Goal: Task Accomplishment & Management: Use online tool/utility

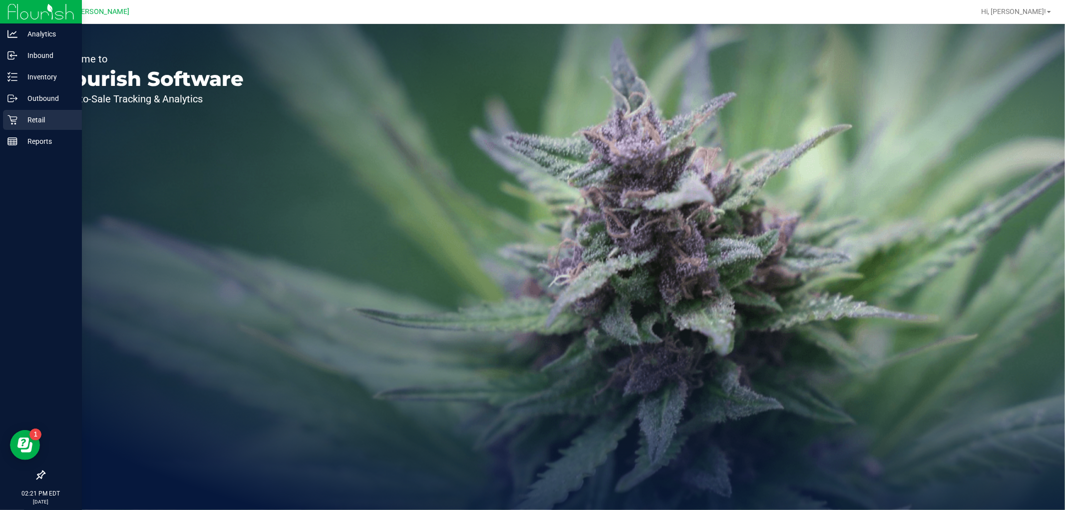
click at [36, 114] on p "Retail" at bounding box center [47, 120] width 60 height 12
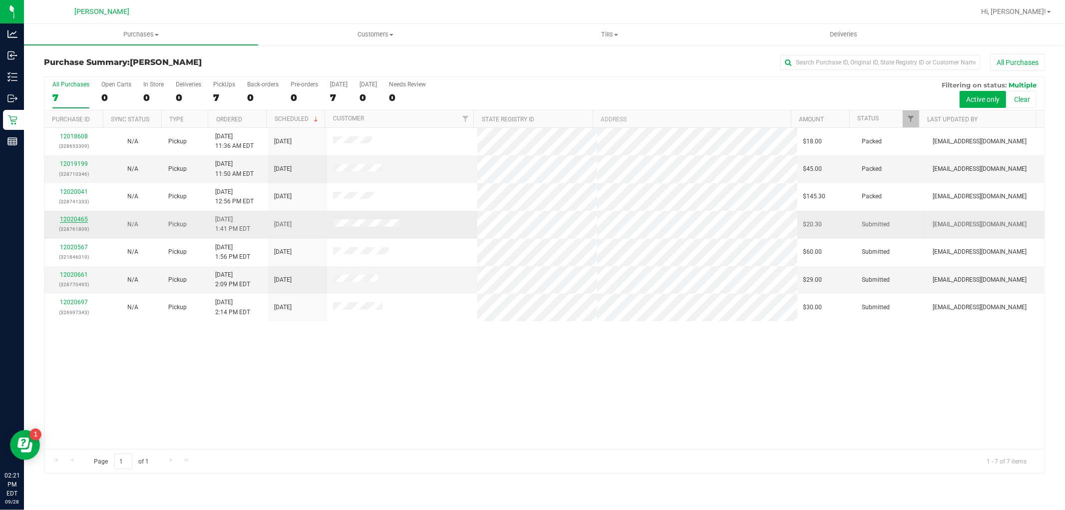
click at [85, 220] on link "12020465" at bounding box center [74, 219] width 28 height 7
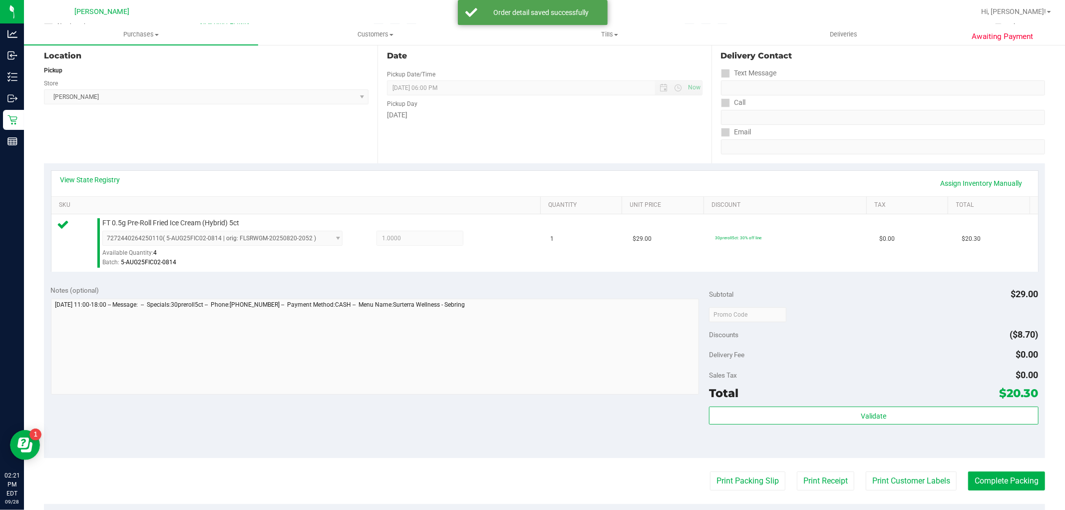
scroll to position [166, 0]
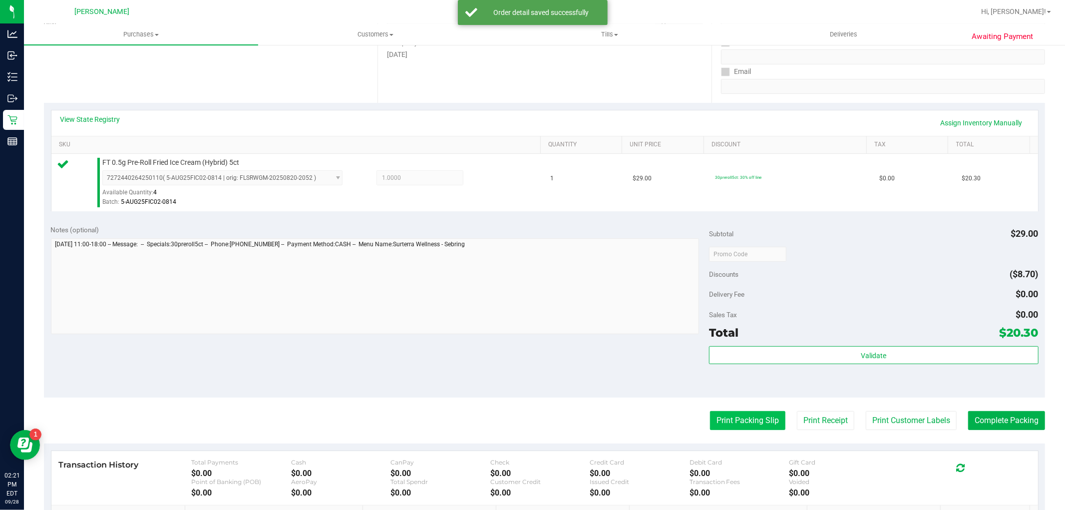
click at [762, 422] on button "Print Packing Slip" at bounding box center [747, 420] width 75 height 19
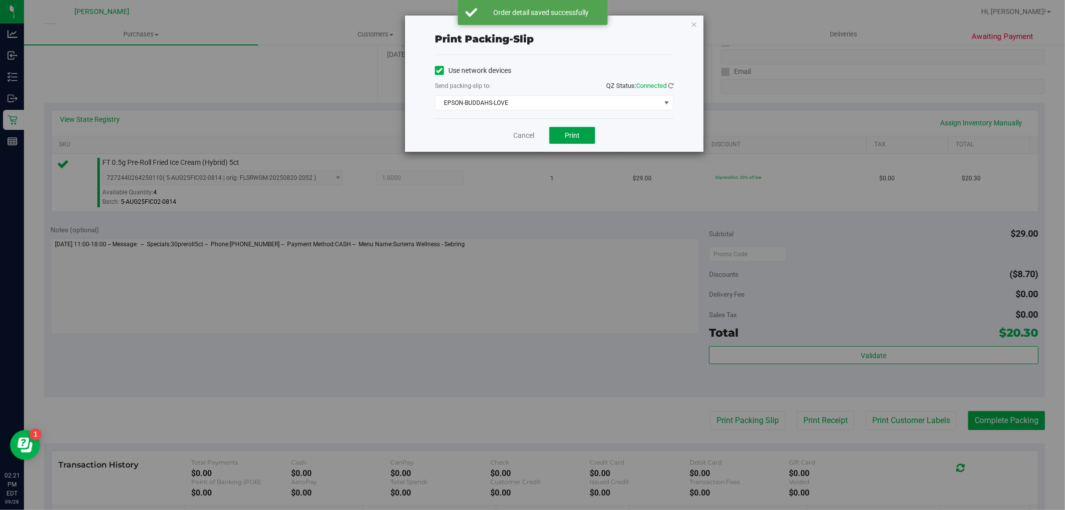
click at [570, 133] on span "Print" at bounding box center [572, 135] width 15 height 8
click at [694, 28] on icon "button" at bounding box center [693, 24] width 7 height 12
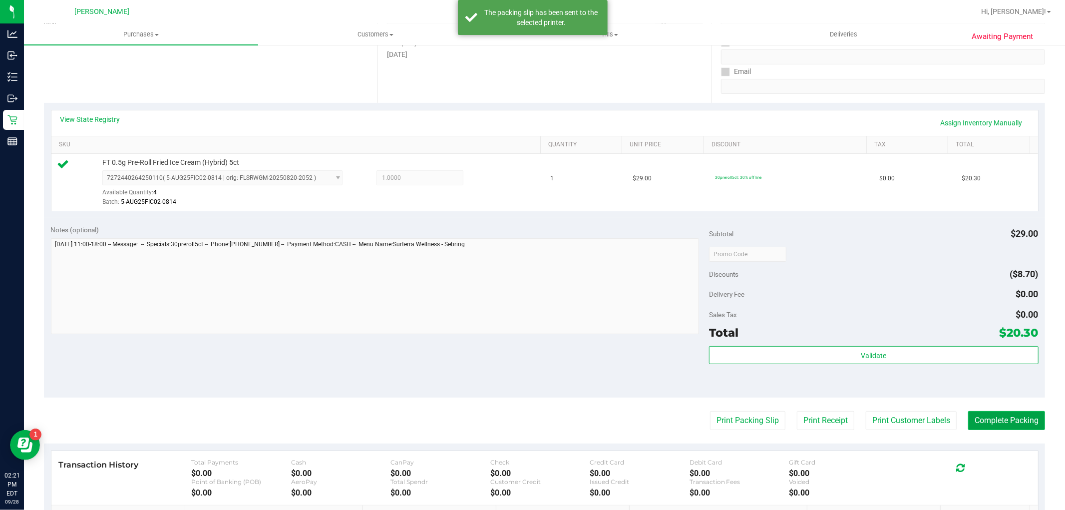
click at [997, 423] on button "Complete Packing" at bounding box center [1006, 420] width 77 height 19
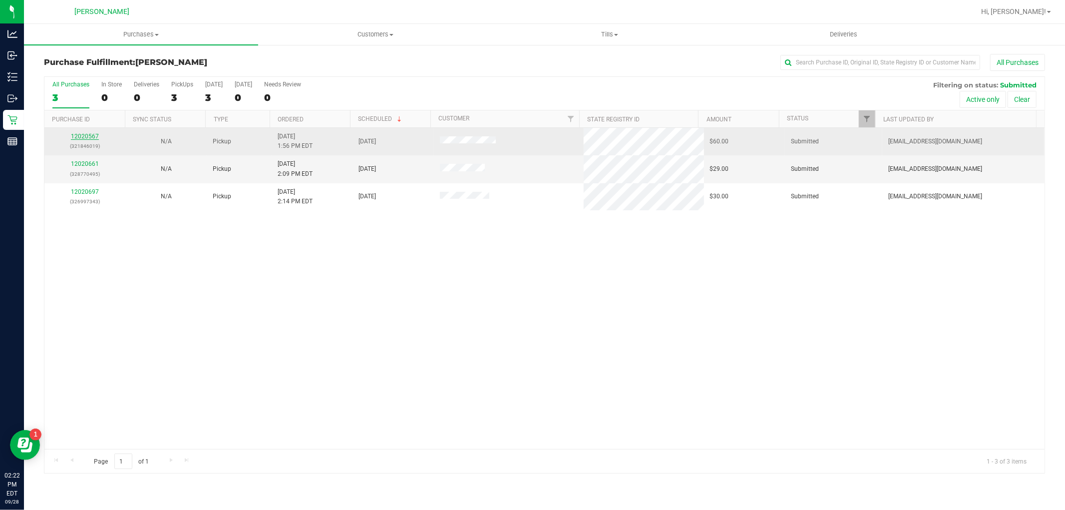
click at [86, 133] on link "12020567" at bounding box center [85, 136] width 28 height 7
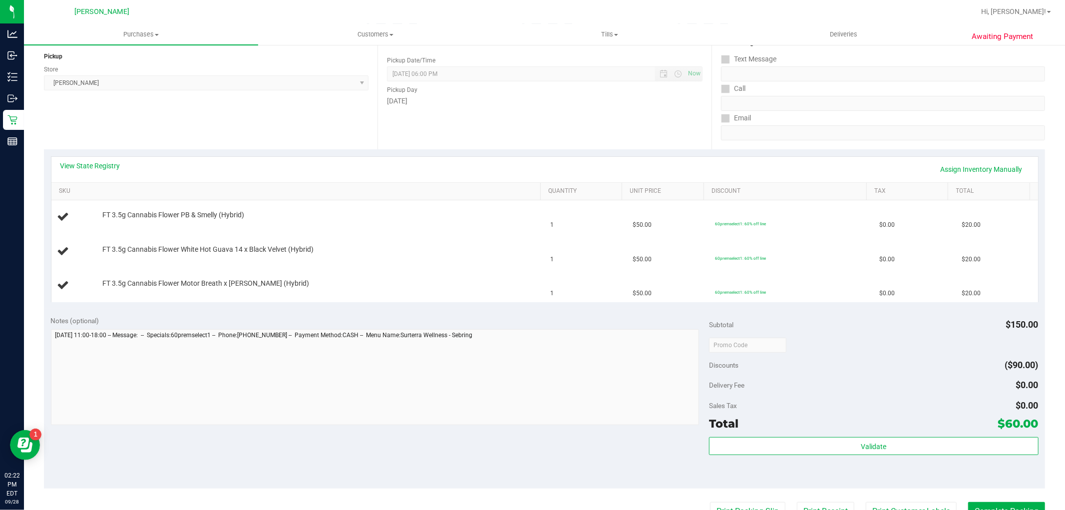
scroll to position [222, 0]
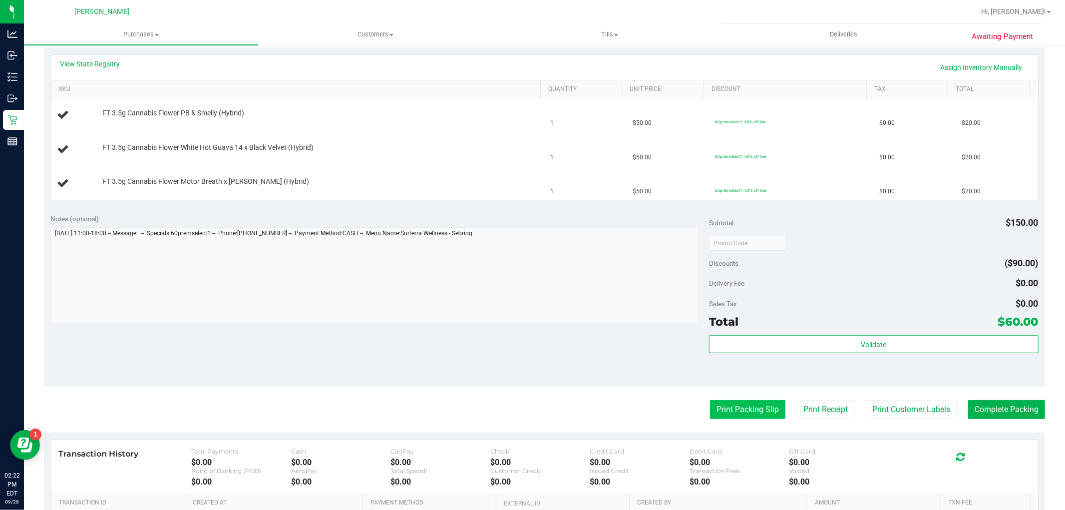
click at [736, 405] on button "Print Packing Slip" at bounding box center [747, 409] width 75 height 19
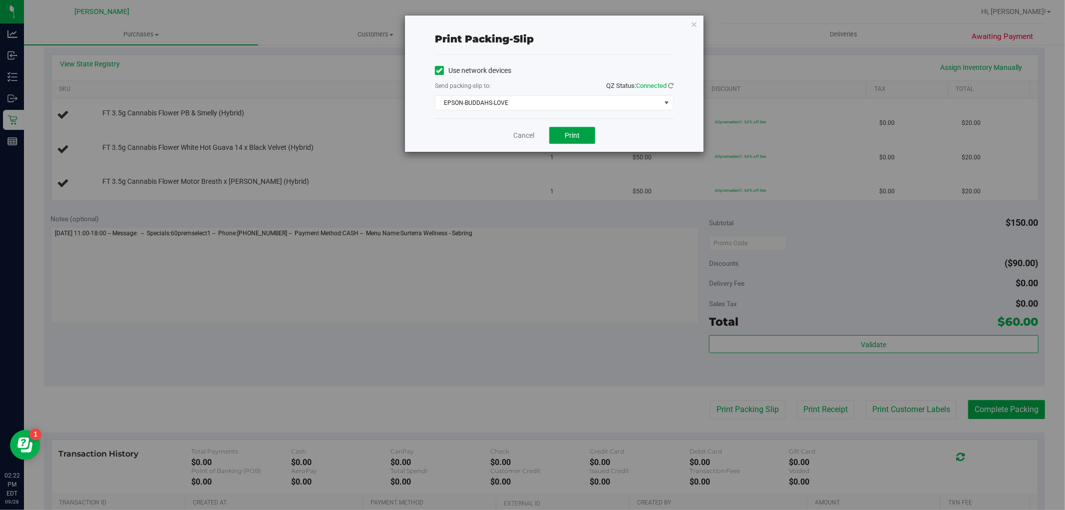
click at [573, 141] on button "Print" at bounding box center [572, 135] width 46 height 17
click at [517, 135] on link "Cancel" at bounding box center [523, 135] width 21 height 10
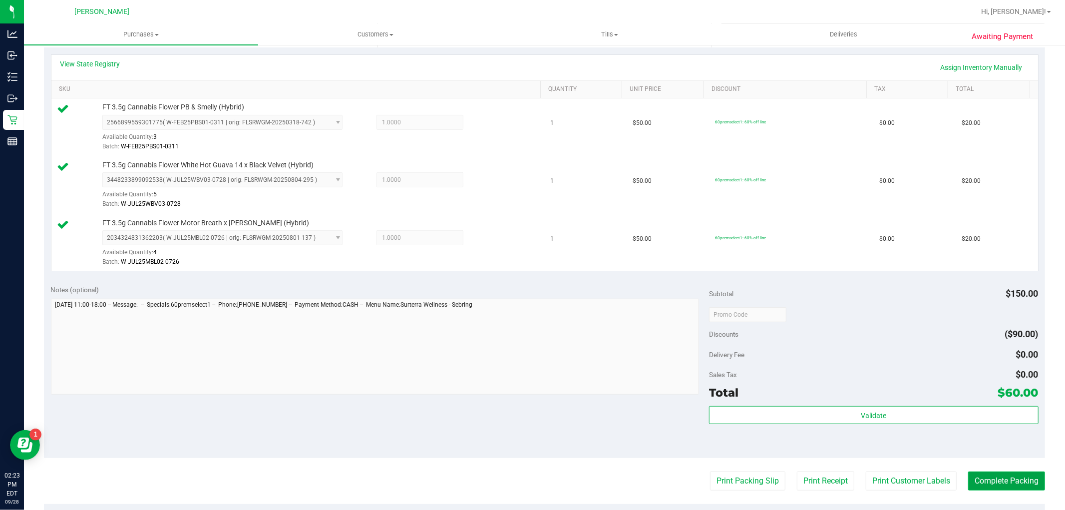
click at [991, 483] on button "Complete Packing" at bounding box center [1006, 480] width 77 height 19
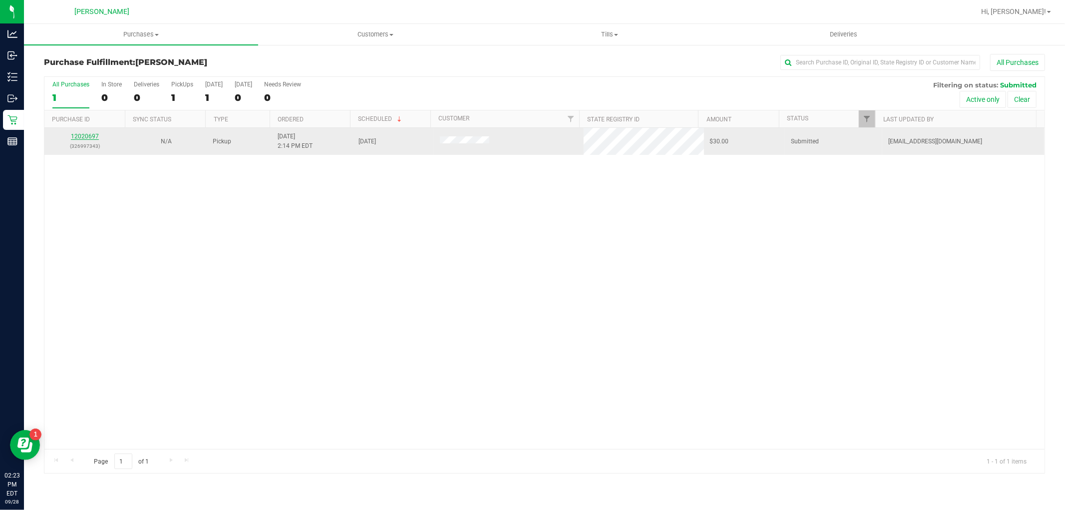
click at [82, 136] on link "12020697" at bounding box center [85, 136] width 28 height 7
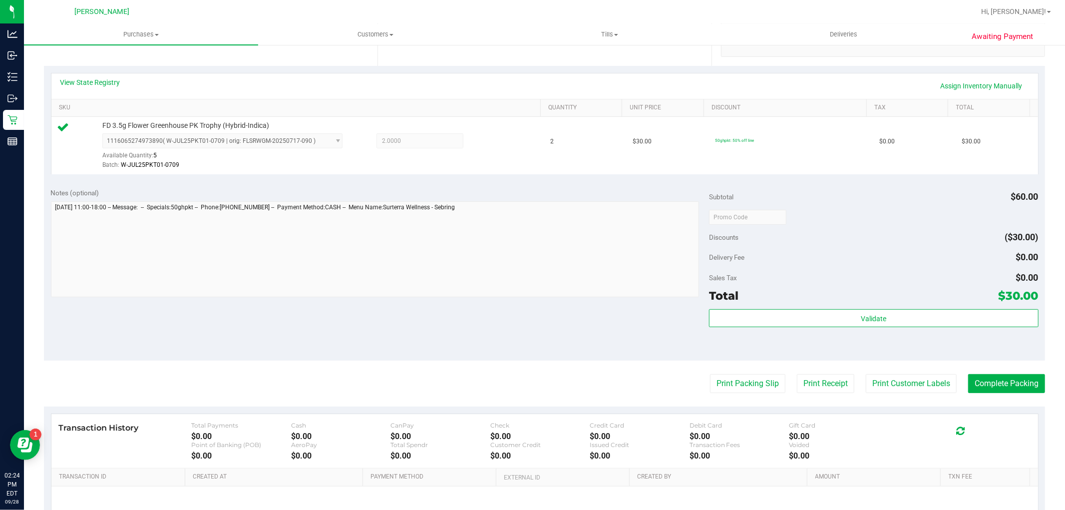
scroll to position [277, 0]
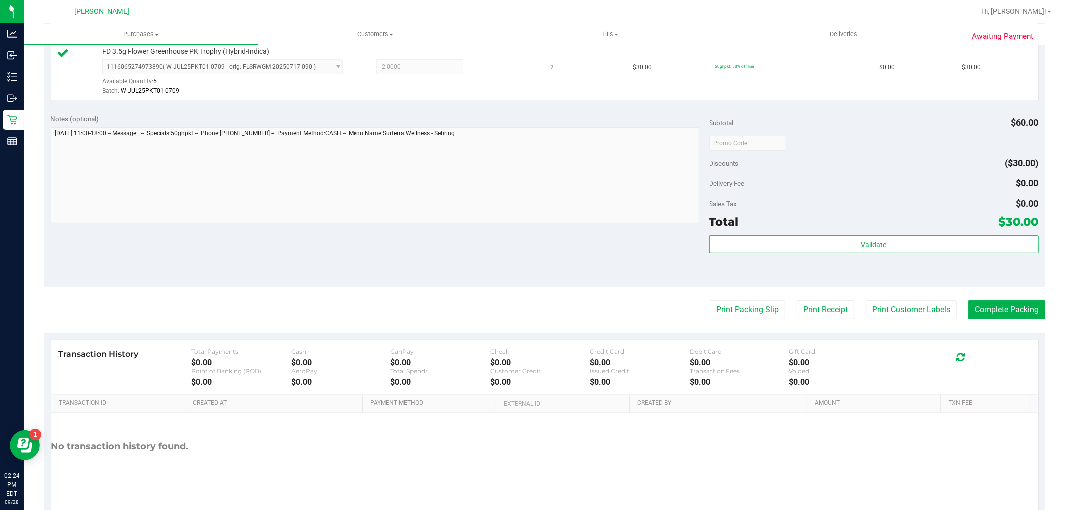
click at [742, 322] on purchase-details "Back Edit Purchase Cancel Purchase View Profile # 12020697 BioTrack ID: - Submi…" at bounding box center [544, 148] width 1001 height 742
click at [745, 318] on button "Print Packing Slip" at bounding box center [747, 309] width 75 height 19
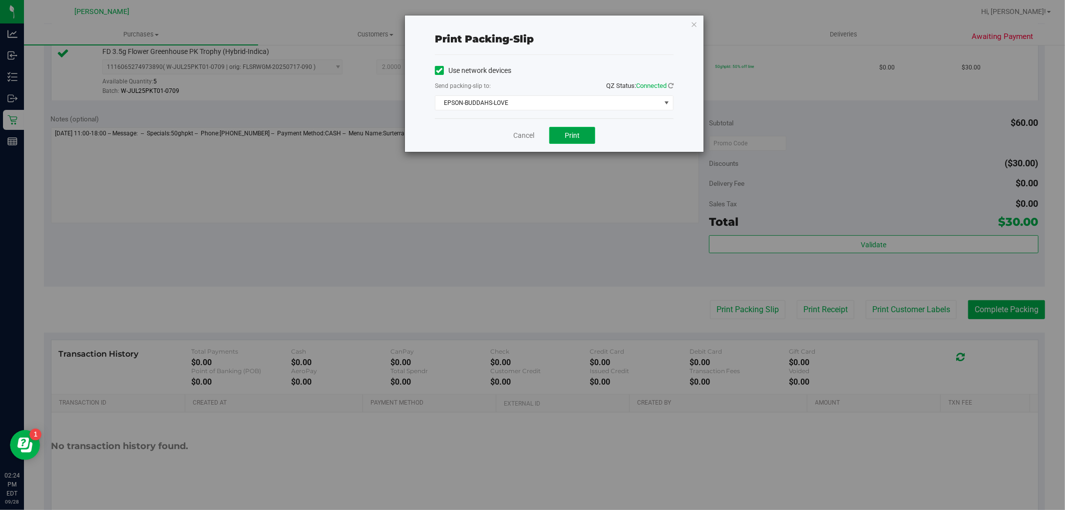
click at [587, 131] on button "Print" at bounding box center [572, 135] width 46 height 17
click at [518, 135] on link "Cancel" at bounding box center [523, 135] width 21 height 10
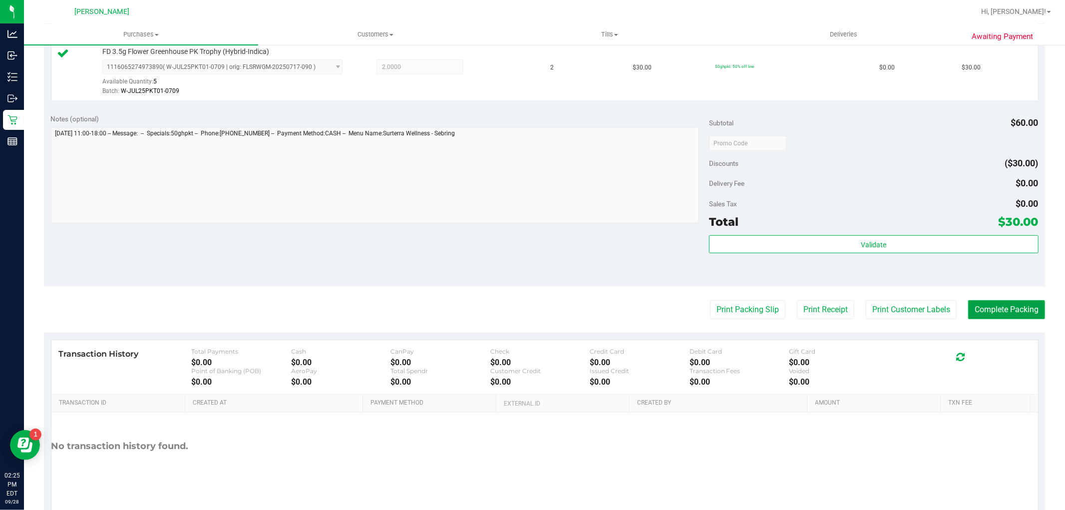
click at [987, 316] on button "Complete Packing" at bounding box center [1006, 309] width 77 height 19
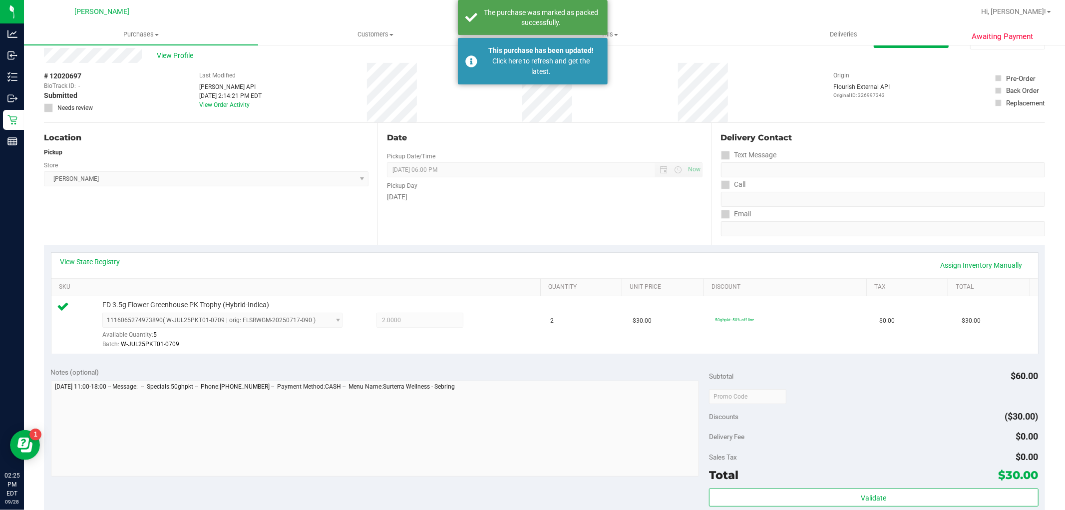
scroll to position [0, 0]
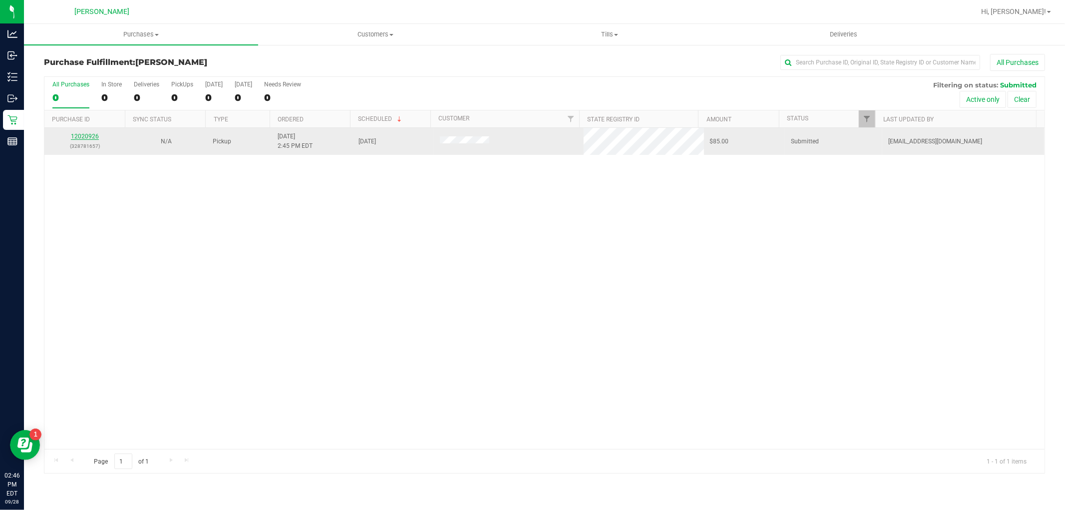
click at [87, 135] on link "12020926" at bounding box center [85, 136] width 28 height 7
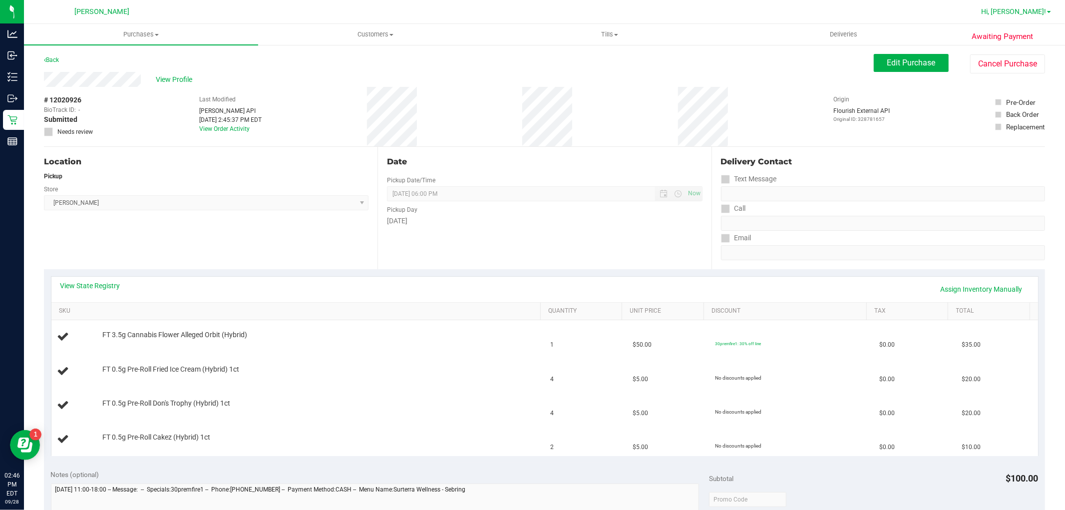
click at [1045, 16] on link "Hi, [PERSON_NAME]!" at bounding box center [1016, 11] width 78 height 10
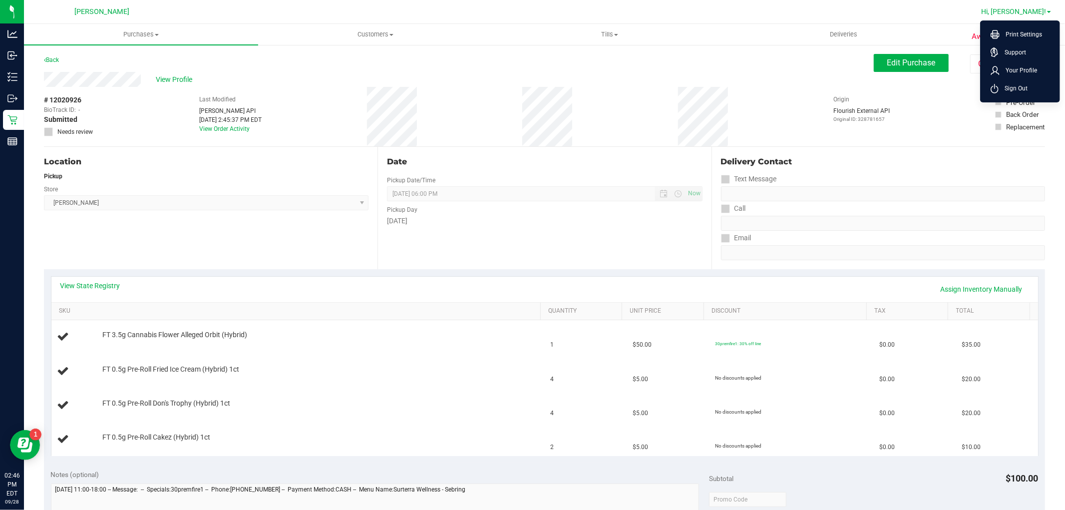
click at [1049, 14] on link "Hi, [PERSON_NAME]!" at bounding box center [1016, 11] width 78 height 10
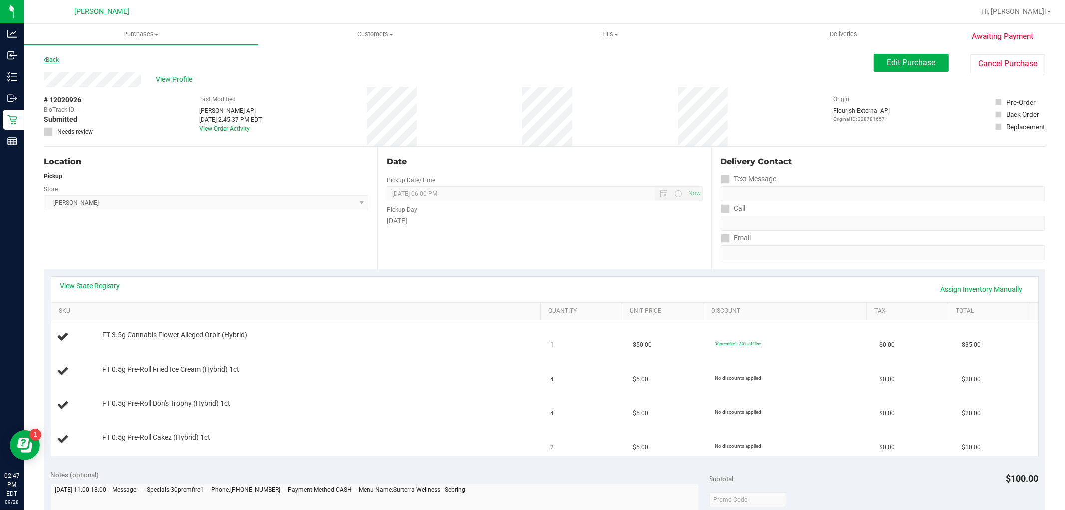
click at [45, 59] on icon at bounding box center [45, 60] width 2 height 6
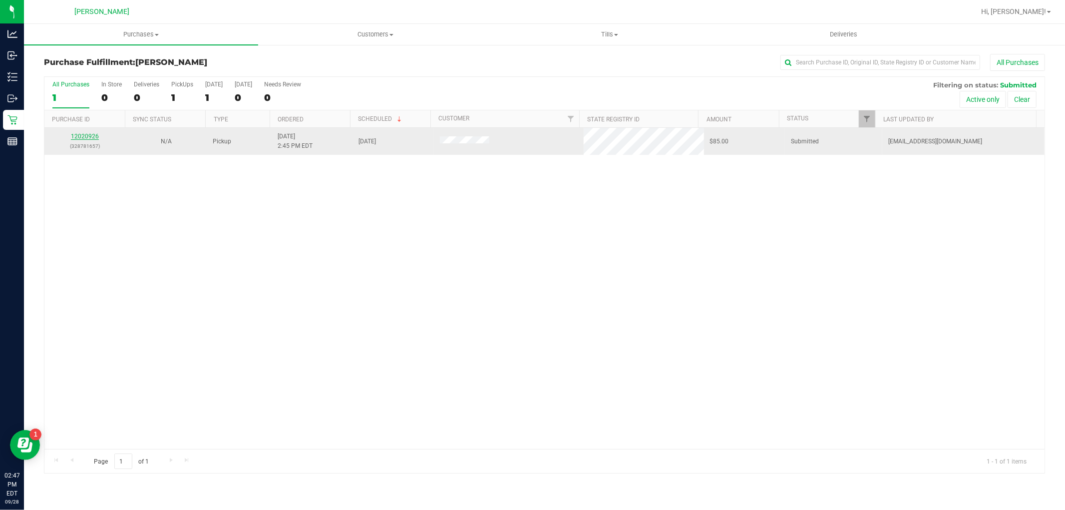
click at [89, 136] on link "12020926" at bounding box center [85, 136] width 28 height 7
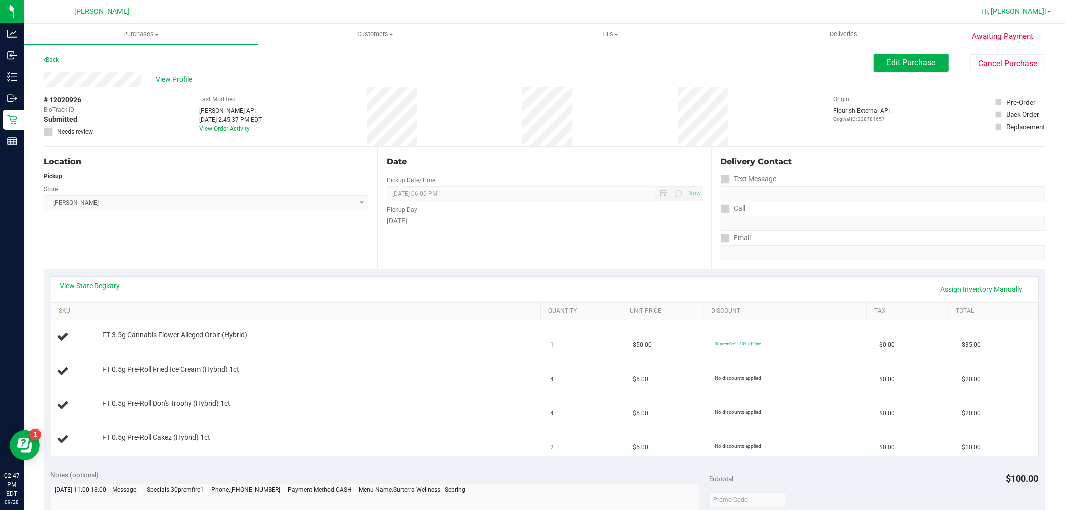
click at [1032, 7] on span "Hi, [PERSON_NAME]!" at bounding box center [1013, 11] width 65 height 8
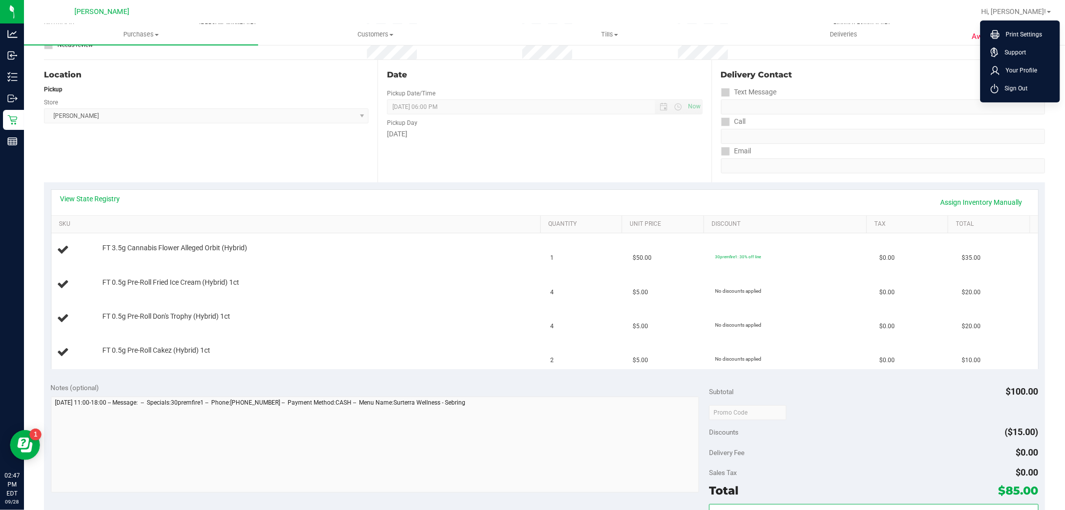
scroll to position [111, 0]
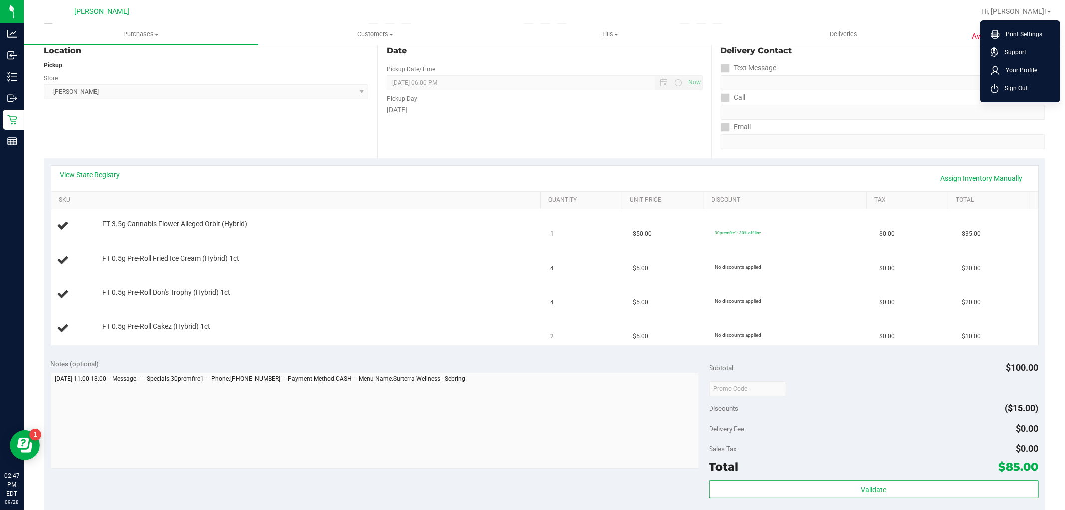
click at [448, 156] on div "Date Pickup Date/Time [DATE] Now [DATE] 06:00 PM Now Pickup Day [DATE]" at bounding box center [543, 97] width 333 height 122
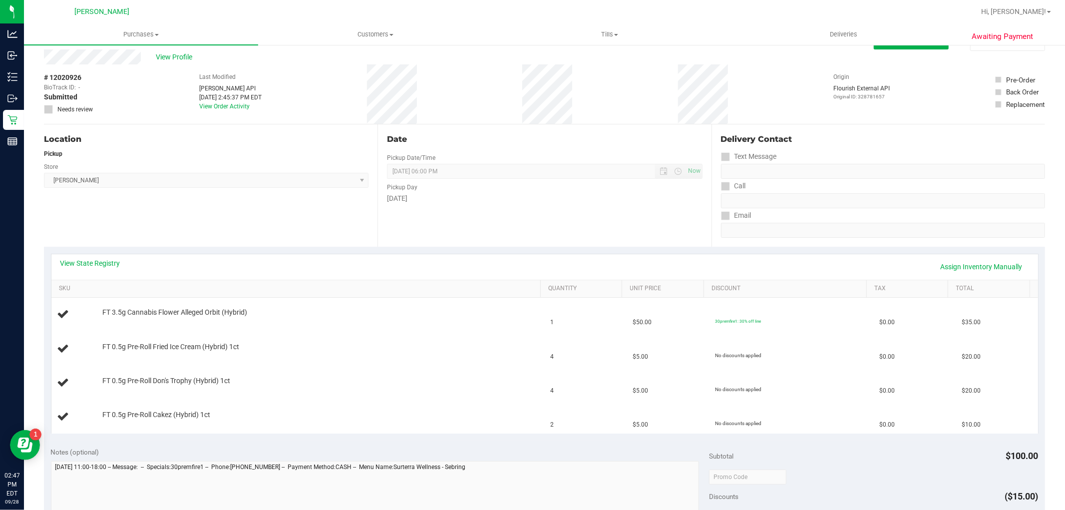
scroll to position [0, 0]
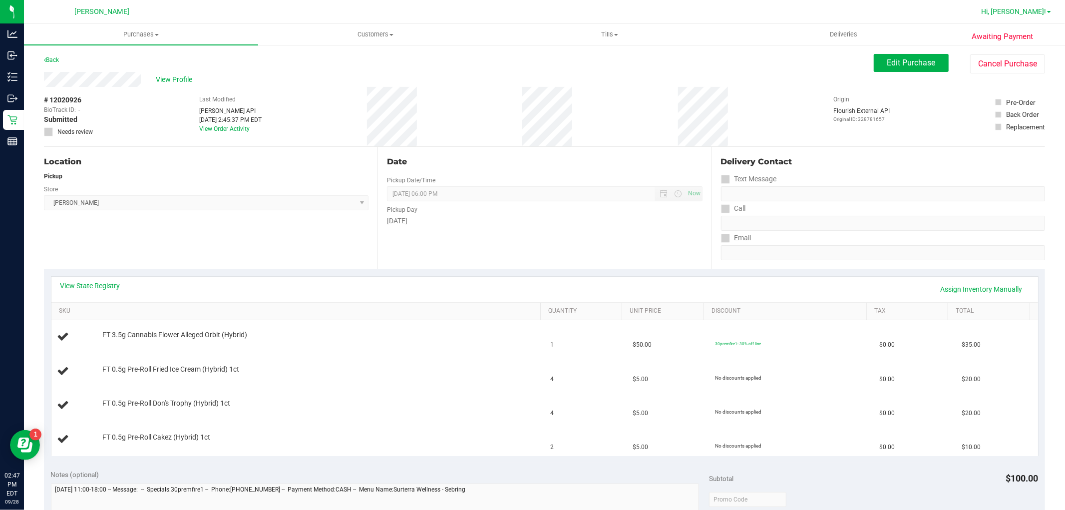
click at [1021, 10] on span "Hi, [PERSON_NAME]!" at bounding box center [1013, 11] width 65 height 8
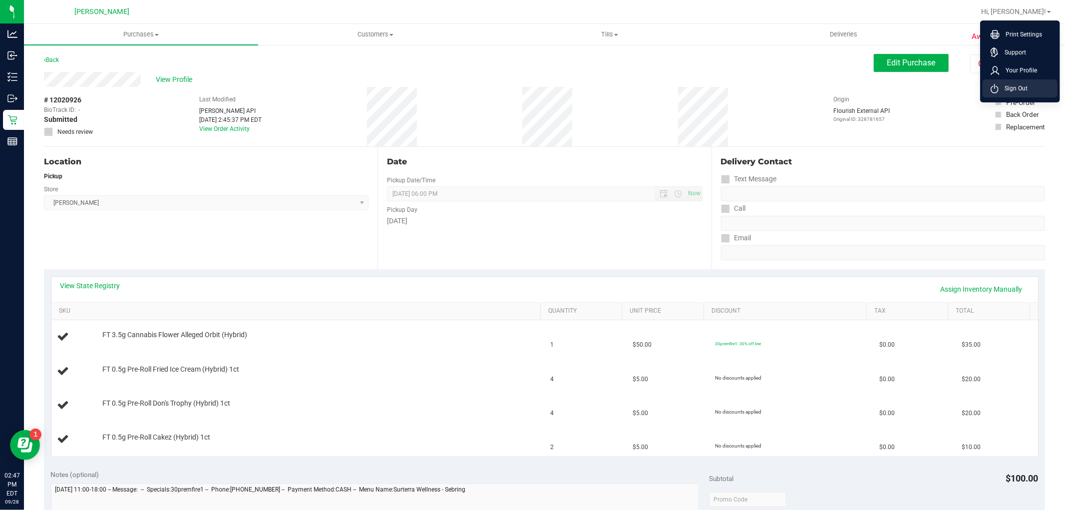
click at [1014, 85] on span "Sign Out" at bounding box center [1012, 88] width 29 height 10
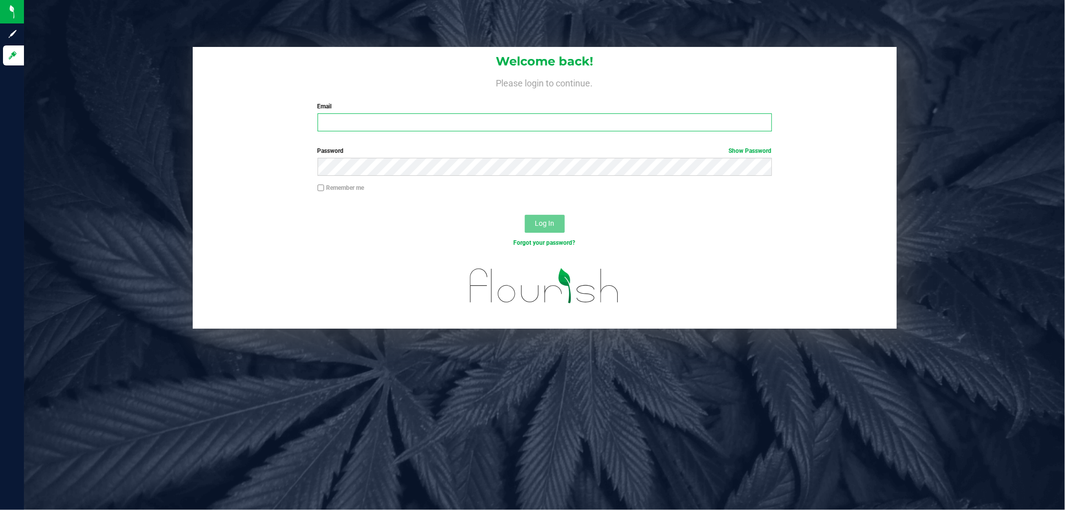
click at [463, 129] on input "Email" at bounding box center [545, 122] width 454 height 18
type input "[EMAIL_ADDRESS][DOMAIN_NAME]"
click at [525, 215] on button "Log In" at bounding box center [545, 224] width 40 height 18
